Goal: Task Accomplishment & Management: Manage account settings

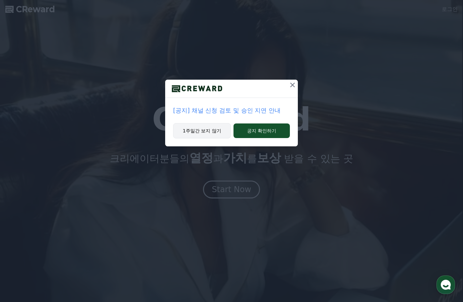
click at [222, 132] on button "1주일간 보지 않기" at bounding box center [202, 130] width 58 height 15
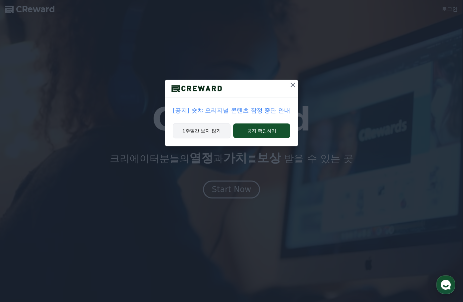
click at [183, 135] on button "1주일간 보지 않기" at bounding box center [202, 130] width 58 height 15
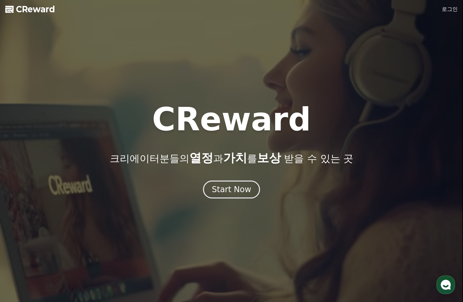
click at [431, 15] on div at bounding box center [231, 151] width 463 height 302
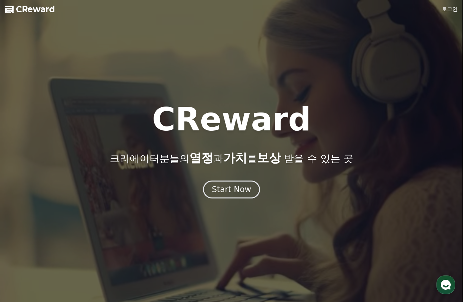
click at [449, 7] on link "로그인" at bounding box center [449, 9] width 16 height 8
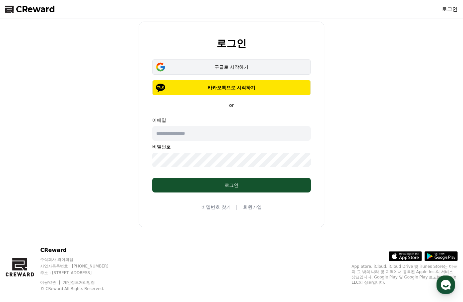
click at [228, 60] on button "구글로 시작하기" at bounding box center [231, 66] width 158 height 15
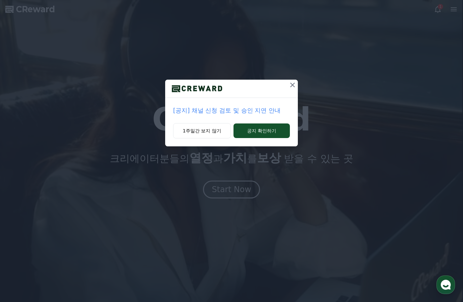
click at [289, 93] on div at bounding box center [292, 89] width 11 height 18
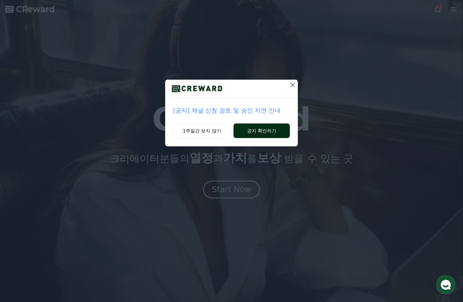
click at [251, 130] on button "공지 확인하기" at bounding box center [261, 130] width 56 height 15
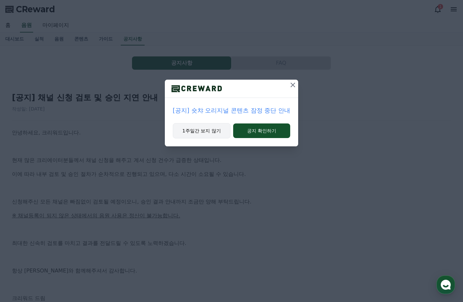
click at [208, 130] on button "1주일간 보지 않기" at bounding box center [202, 130] width 58 height 15
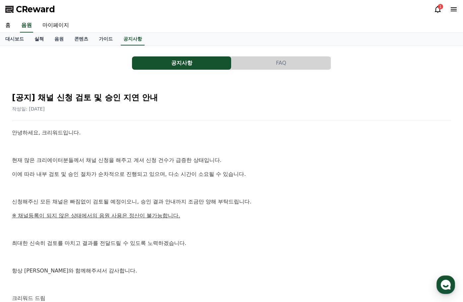
click at [34, 39] on link "실적" at bounding box center [39, 39] width 20 height 13
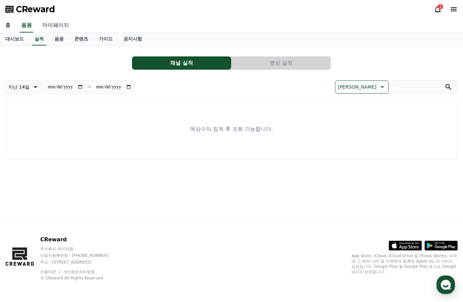
click at [57, 28] on link "마이페이지" at bounding box center [55, 26] width 37 height 14
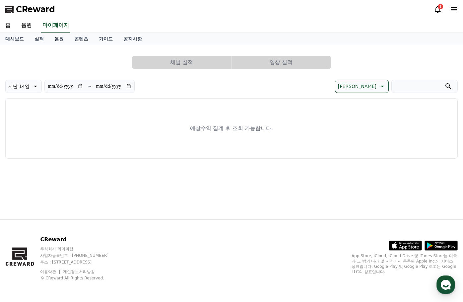
select select "**********"
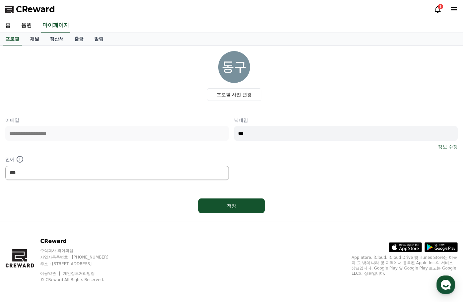
click at [39, 41] on link "채널" at bounding box center [35, 39] width 20 height 13
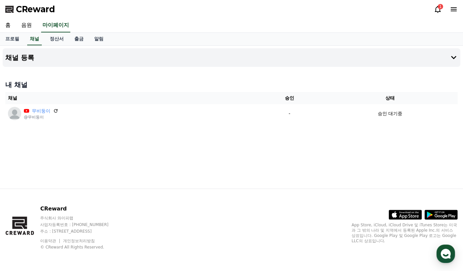
click at [243, 25] on div "홈 음원 마이페이지" at bounding box center [231, 26] width 463 height 14
click at [249, 25] on div "홈 음원 마이페이지" at bounding box center [231, 26] width 463 height 14
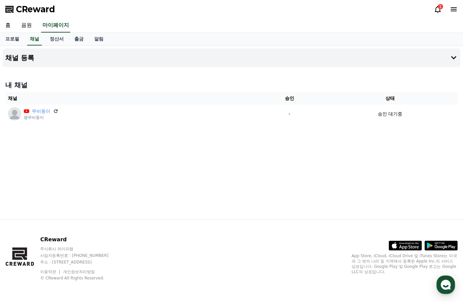
click at [130, 79] on div "내 채널 채널 승인 상태 무비둥이 @무비둥이 - 승인 대기중" at bounding box center [231, 102] width 457 height 48
click at [108, 28] on div "홈 음원 마이페이지" at bounding box center [231, 26] width 463 height 14
